Goal: Find specific page/section: Find specific page/section

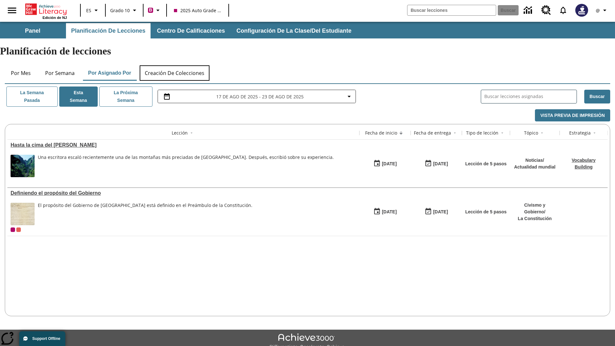
click at [175, 65] on button "Creación de colecciones" at bounding box center [175, 72] width 70 height 15
